Goal: Task Accomplishment & Management: Manage account settings

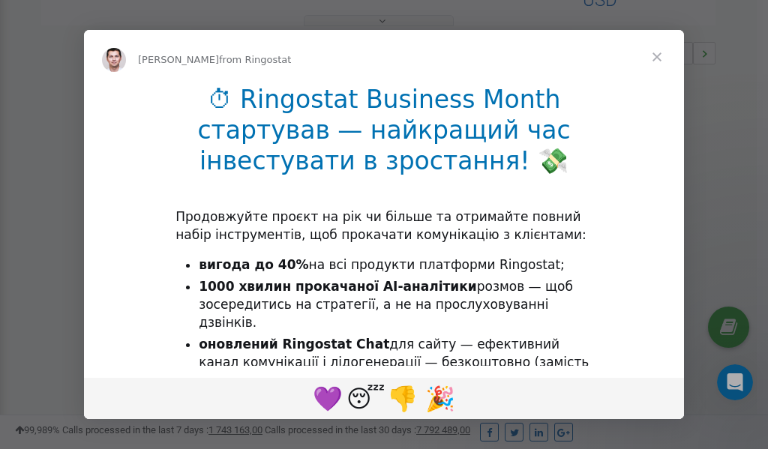
click at [661, 56] on span "Close" at bounding box center [657, 57] width 54 height 54
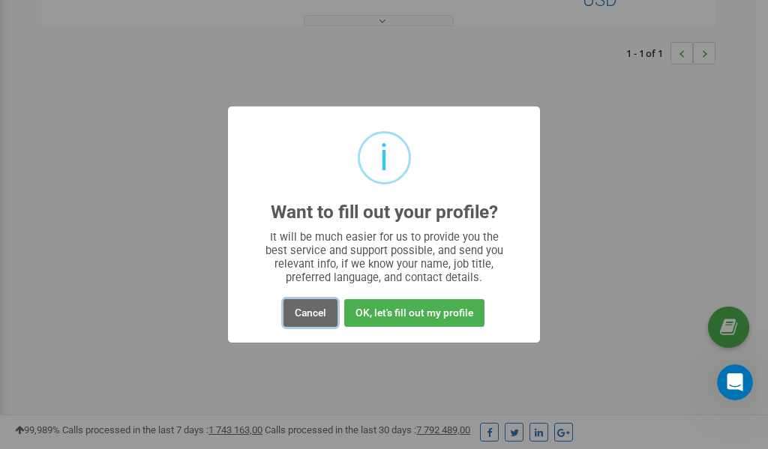
click at [304, 313] on button "Cancel" at bounding box center [310, 313] width 54 height 28
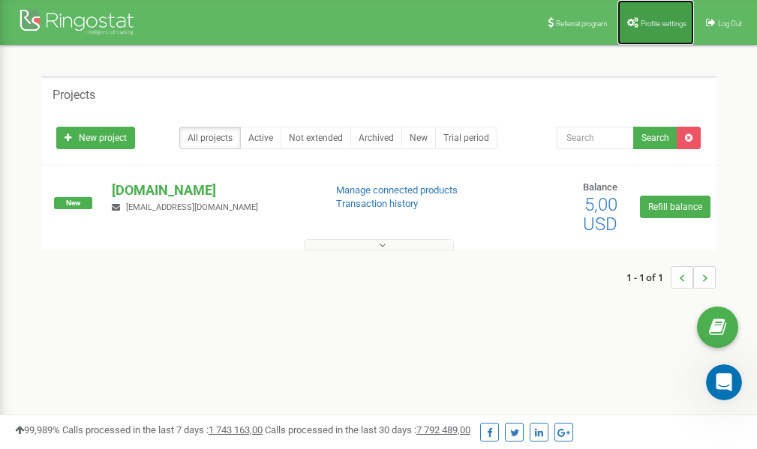
click at [659, 22] on span "Profile settings" at bounding box center [663, 23] width 46 height 8
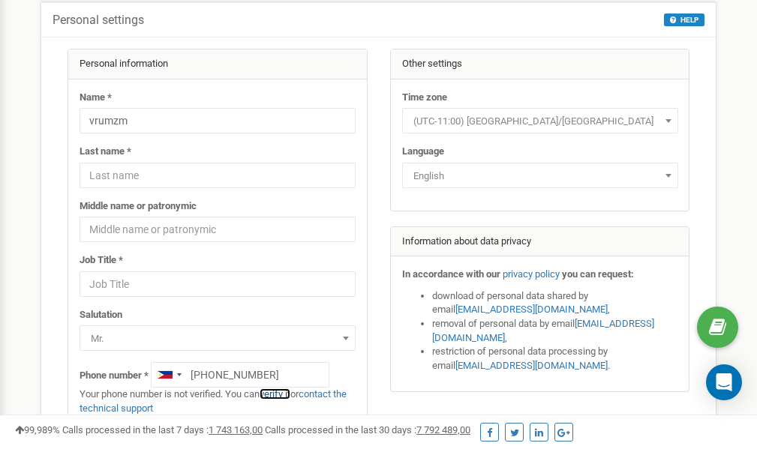
click at [279, 394] on link "verify it" at bounding box center [274, 393] width 31 height 11
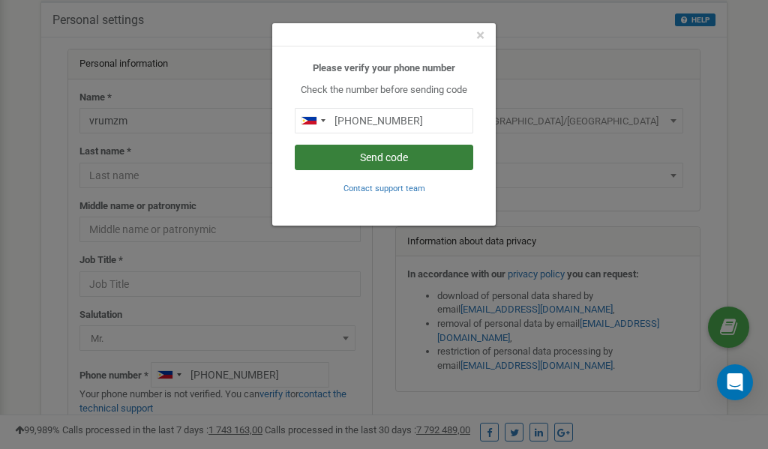
click at [395, 157] on button "Send code" at bounding box center [384, 157] width 178 height 25
